Goal: Obtain resource: Download file/media

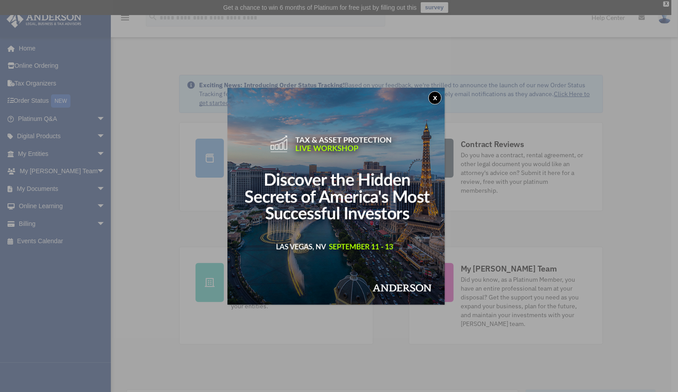
click at [438, 96] on button "x" at bounding box center [434, 97] width 13 height 13
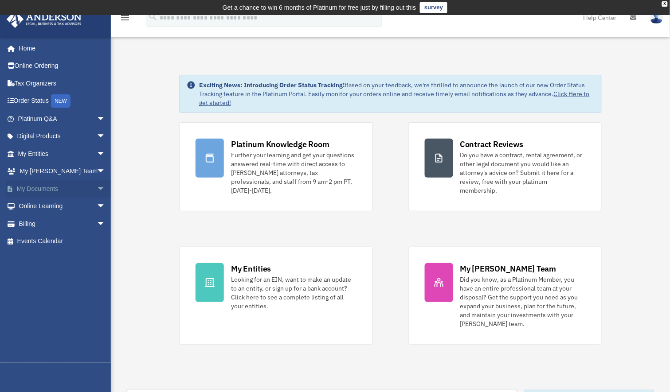
click at [97, 184] on span "arrow_drop_down" at bounding box center [106, 189] width 18 height 18
click at [97, 184] on span "arrow_drop_up" at bounding box center [106, 189] width 18 height 18
click at [47, 184] on link "My Documents arrow_drop_down" at bounding box center [62, 189] width 113 height 18
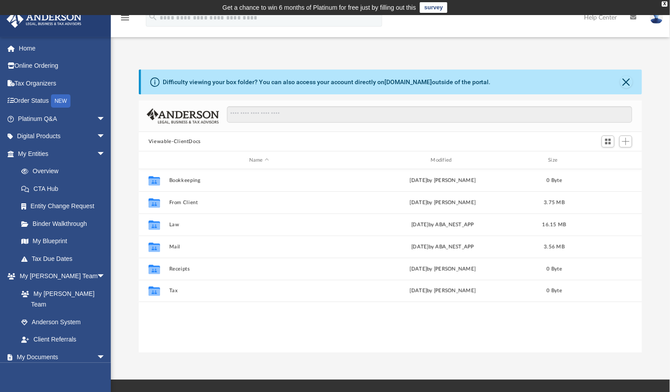
scroll to position [8, 8]
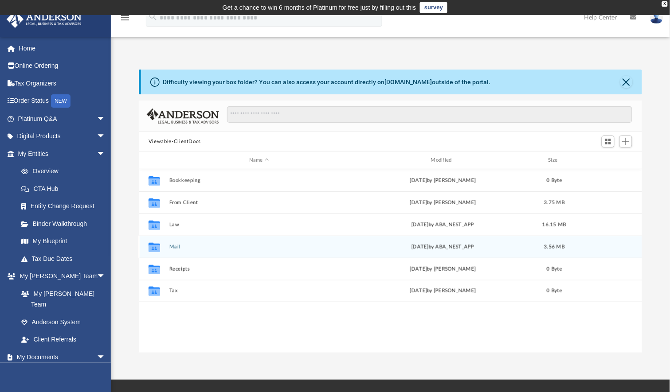
click at [176, 244] on button "Mail" at bounding box center [259, 247] width 180 height 6
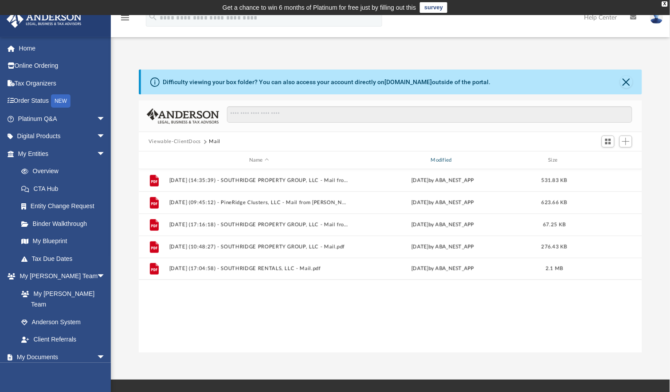
click at [444, 157] on div "Modified" at bounding box center [443, 160] width 180 height 8
click at [454, 159] on span "Modified" at bounding box center [455, 160] width 4 height 4
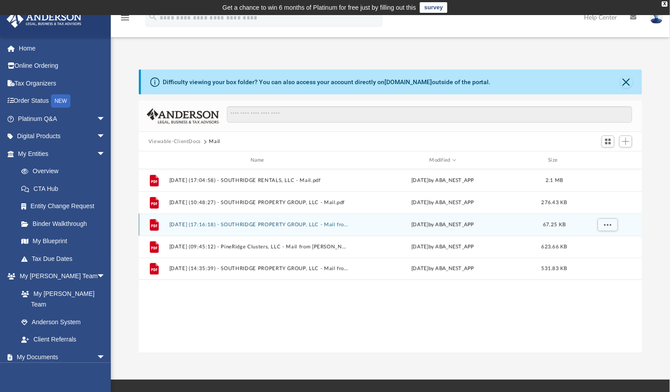
click at [263, 226] on button "2025.08.05 (17:16:18) - SOUTHRIDGE PROPERTY GROUP, LLC - Mail from AMERICAN BAN…" at bounding box center [259, 225] width 180 height 6
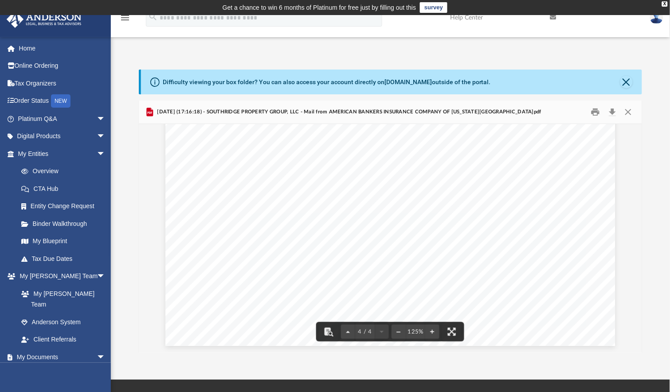
scroll to position [2037, 0]
click at [627, 82] on button "Close" at bounding box center [626, 82] width 12 height 12
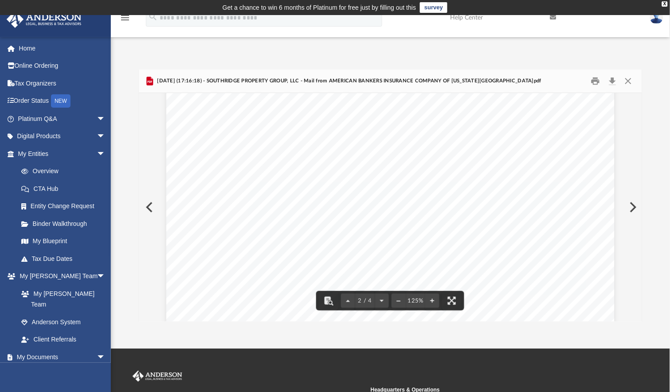
scroll to position [0, 0]
click at [631, 81] on button "Close" at bounding box center [628, 81] width 16 height 14
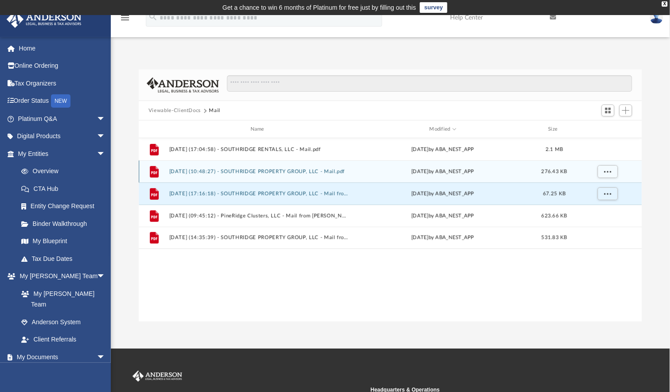
click at [297, 170] on button "2025.08.21 (10:48:27) - SOUTHRIDGE PROPERTY GROUP, LLC - Mail.pdf" at bounding box center [259, 172] width 180 height 6
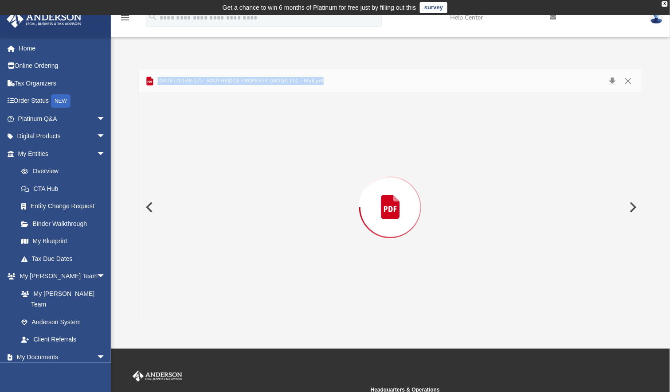
click at [297, 170] on div "Preview" at bounding box center [390, 207] width 503 height 229
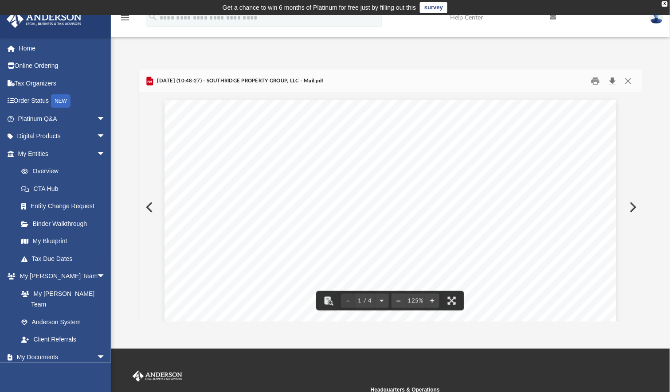
click at [613, 79] on button "Download" at bounding box center [612, 81] width 16 height 14
click at [630, 80] on button "Close" at bounding box center [628, 81] width 16 height 14
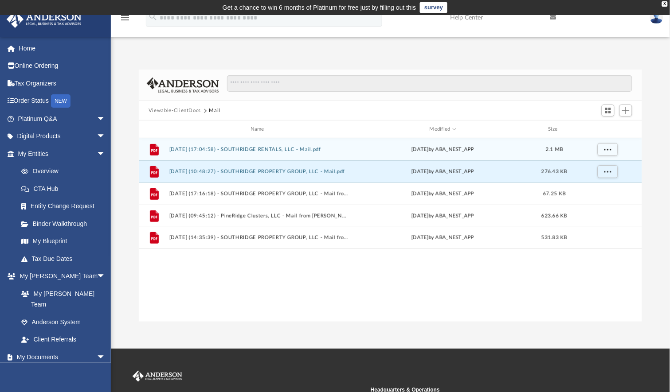
click at [342, 150] on button "2025.08.28 (17:04:58) - SOUTHRIDGE RENTALS, LLC - Mail.pdf" at bounding box center [259, 150] width 180 height 6
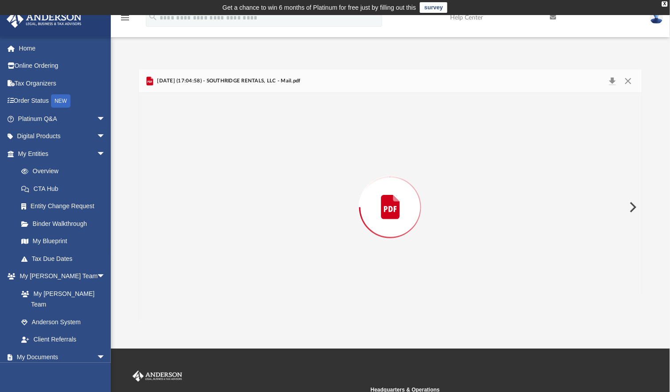
click at [342, 150] on div "Preview" at bounding box center [390, 207] width 503 height 229
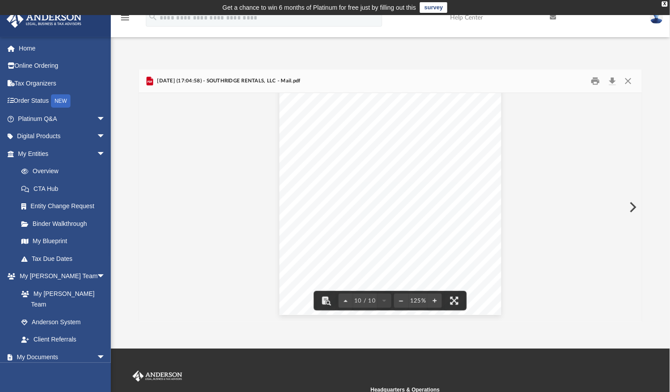
scroll to position [5302, 0]
click at [613, 81] on button "Download" at bounding box center [612, 81] width 16 height 14
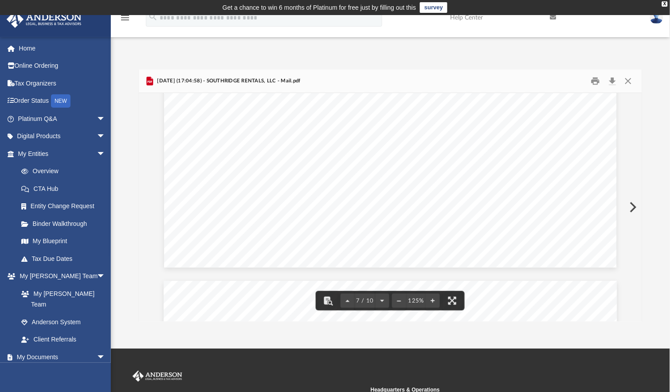
scroll to position [3242, 0]
click at [628, 79] on button "Close" at bounding box center [628, 81] width 16 height 14
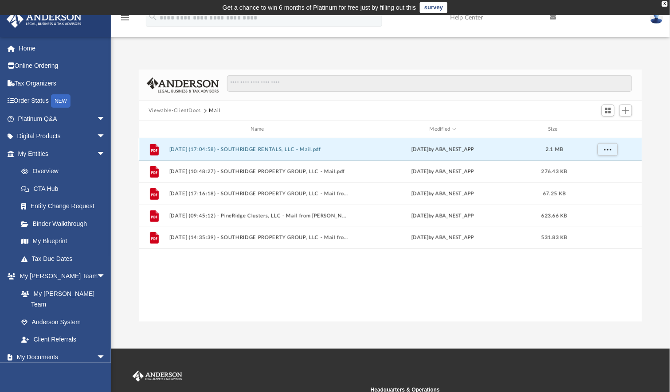
scroll to position [0, 0]
click at [664, 5] on div "X" at bounding box center [665, 3] width 6 height 5
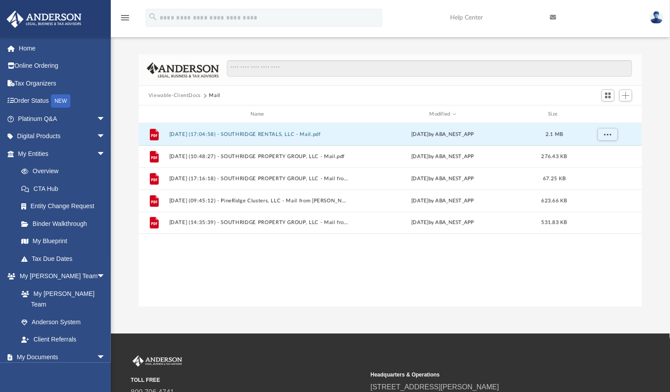
click at [652, 19] on img at bounding box center [656, 17] width 13 height 13
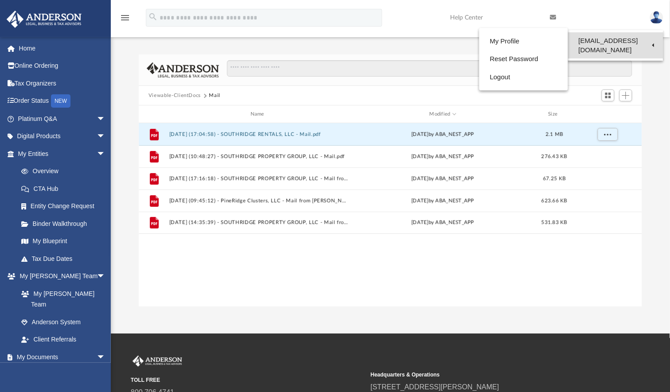
click at [649, 40] on link "[EMAIL_ADDRESS][DOMAIN_NAME]" at bounding box center [615, 45] width 95 height 26
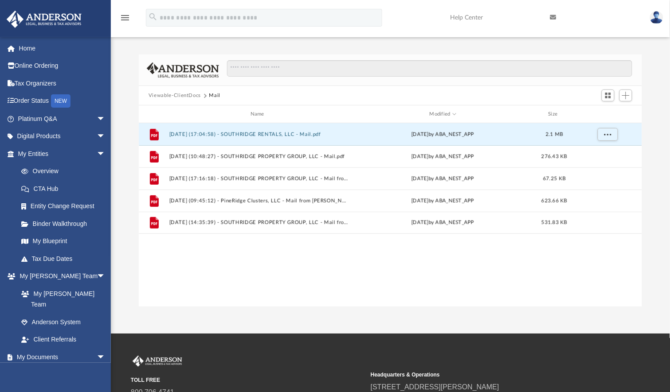
click at [657, 20] on img at bounding box center [656, 17] width 13 height 13
click at [657, 17] on img at bounding box center [656, 17] width 13 height 13
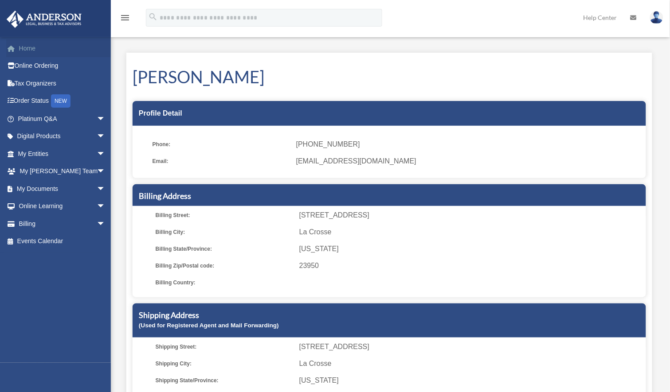
click at [31, 46] on link "Home" at bounding box center [62, 48] width 113 height 18
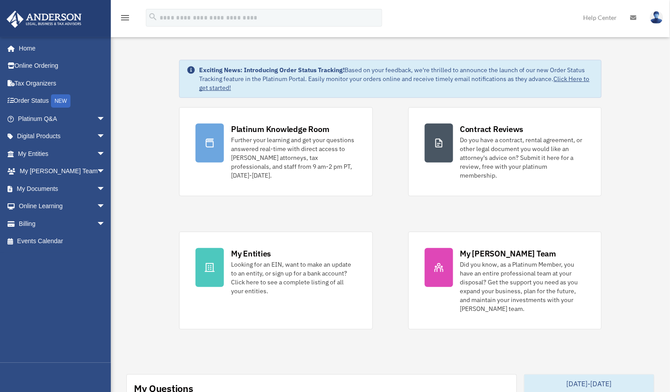
click at [658, 16] on img at bounding box center [656, 17] width 13 height 13
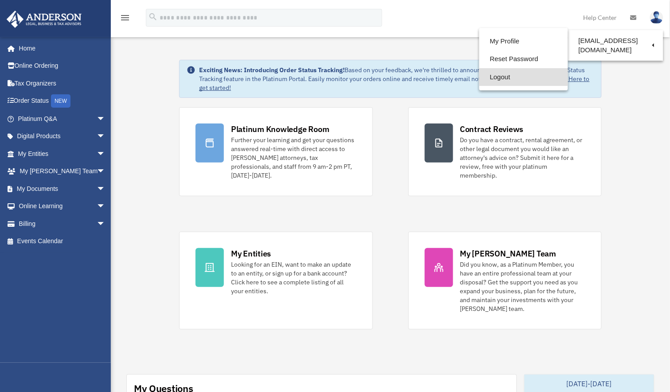
click at [486, 79] on link "Logout" at bounding box center [523, 77] width 89 height 18
